Goal: Check status: Check status

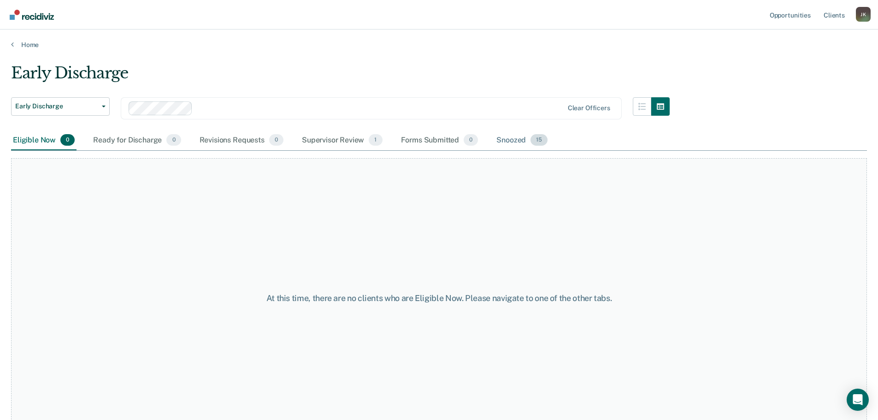
click at [525, 138] on div "Snoozed 15" at bounding box center [521, 140] width 55 height 20
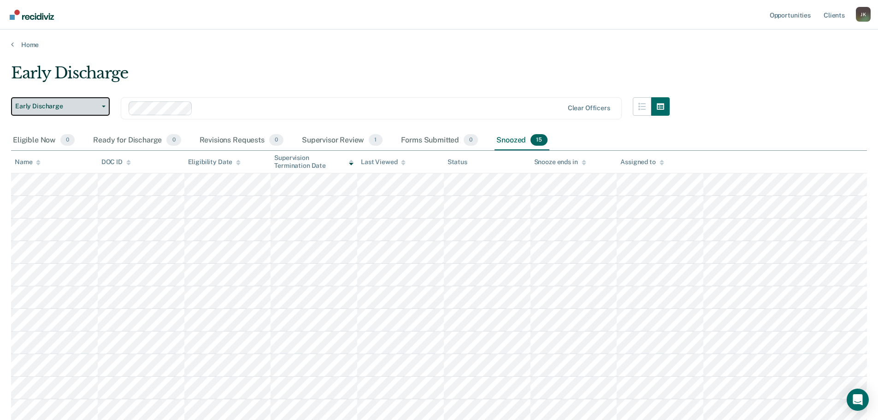
click at [100, 110] on button "Early Discharge" at bounding box center [60, 106] width 99 height 18
click at [210, 76] on div "Early Discharge" at bounding box center [340, 77] width 658 height 26
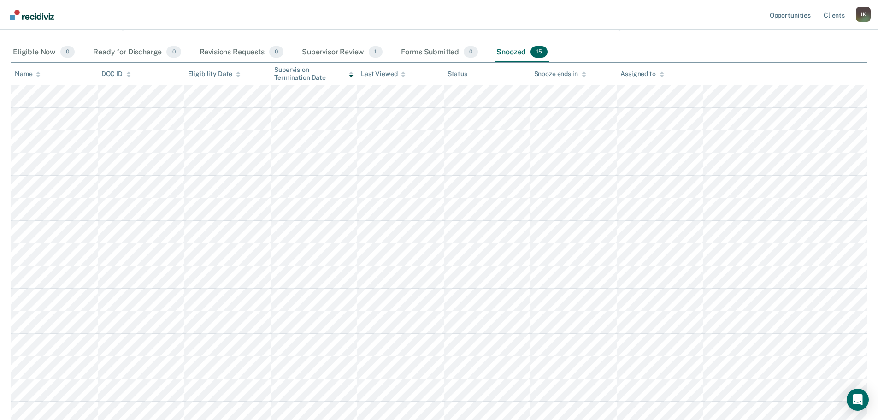
scroll to position [92, 0]
